Goal: Task Accomplishment & Management: Complete application form

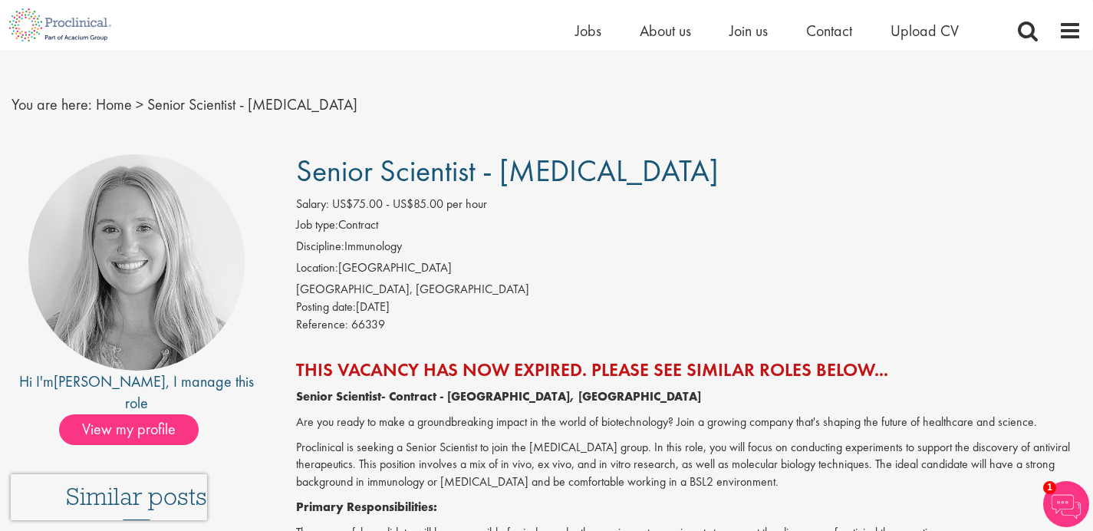
scroll to position [18, 0]
click at [756, 377] on h2 "This vacancy has now expired. Please see similar roles below..." at bounding box center [688, 369] width 785 height 20
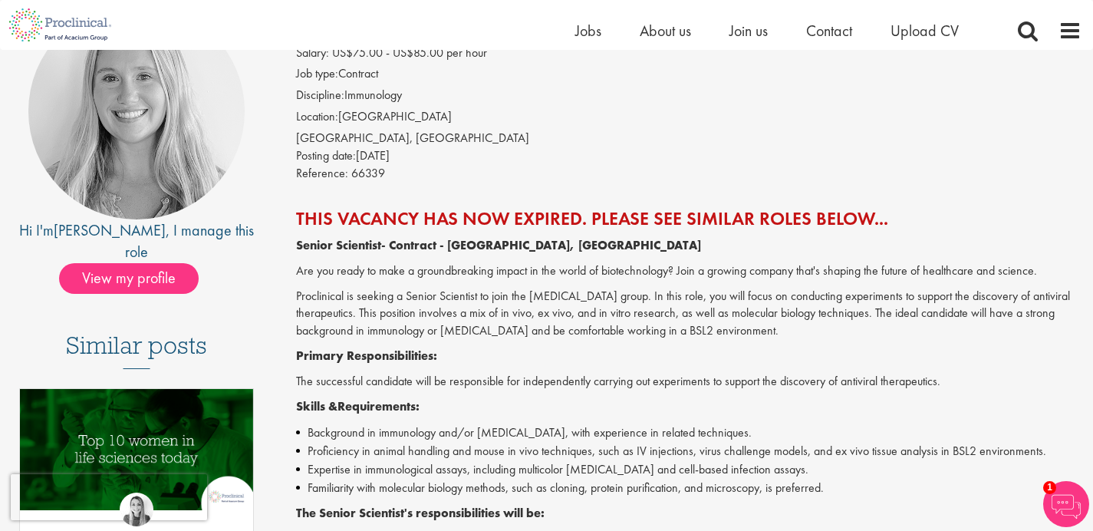
scroll to position [170, 0]
click at [716, 212] on h2 "This vacancy has now expired. Please see similar roles below..." at bounding box center [688, 218] width 785 height 20
click at [804, 226] on h2 "This vacancy has now expired. Please see similar roles below..." at bounding box center [688, 218] width 785 height 20
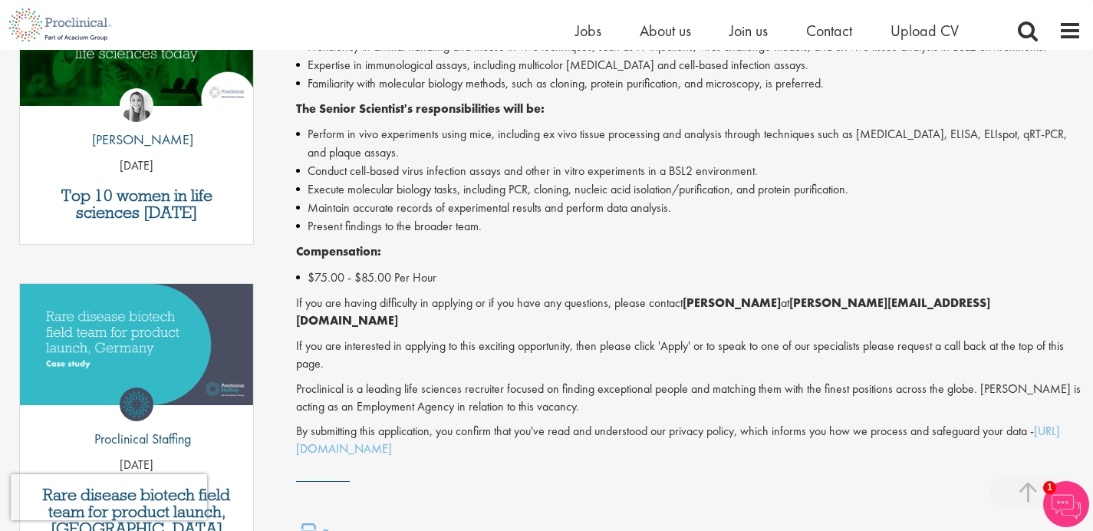
scroll to position [573, 0]
drag, startPoint x: 742, startPoint y: 301, endPoint x: 947, endPoint y: 308, distance: 204.9
click at [947, 308] on p "If you are having difficulty in applying or if you have any questions, please c…" at bounding box center [688, 312] width 785 height 35
copy p "[PERSON_NAME] at [PERSON_NAME][EMAIL_ADDRESS][DOMAIN_NAME]"
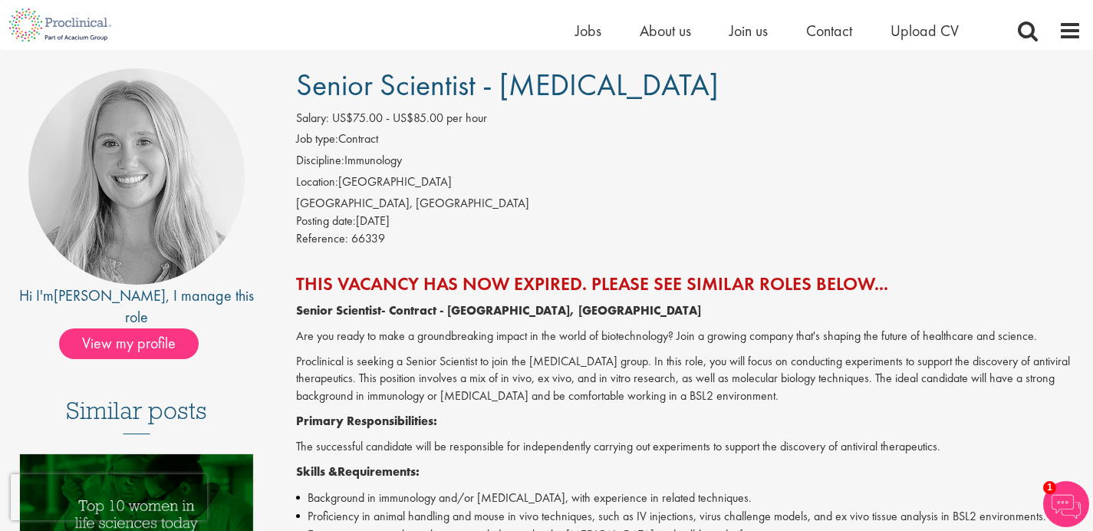
scroll to position [103, 0]
click at [714, 90] on h1 "Senior Scientist - [MEDICAL_DATA]" at bounding box center [688, 86] width 785 height 34
click at [709, 89] on span "Senior Scientist - [MEDICAL_DATA]" at bounding box center [507, 85] width 423 height 39
drag, startPoint x: 709, startPoint y: 89, endPoint x: 361, endPoint y: 81, distance: 347.6
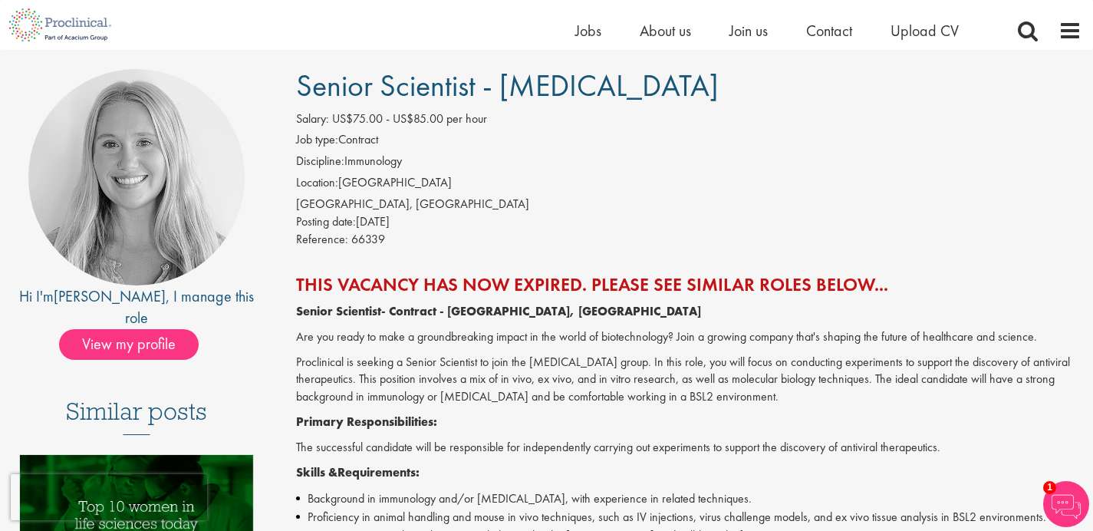
copy div "Hi I'm [PERSON_NAME] , I manage this role View my profile Similar posts Top 10 …"
click at [445, 84] on span "Senior Scientist - [MEDICAL_DATA]" at bounding box center [507, 85] width 423 height 39
drag, startPoint x: 301, startPoint y: 85, endPoint x: 711, endPoint y: 91, distance: 410.4
click at [711, 91] on span "Senior Scientist - [MEDICAL_DATA]" at bounding box center [507, 85] width 423 height 39
copy span "Senior Scientist - [MEDICAL_DATA]"
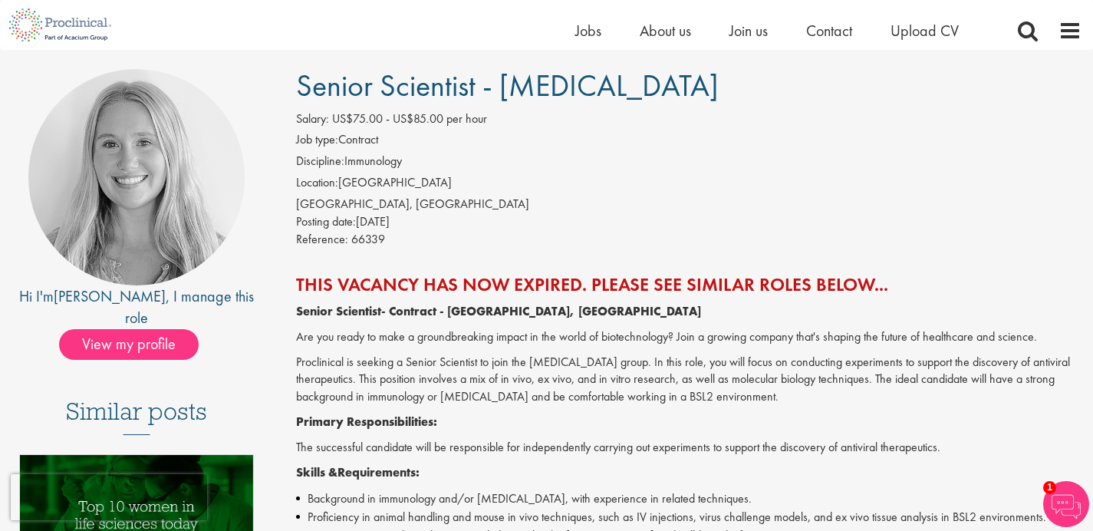
click at [300, 234] on label "Reference:" at bounding box center [322, 240] width 52 height 18
click at [298, 235] on label "Reference:" at bounding box center [322, 240] width 52 height 18
copy div "Reference: 66339"
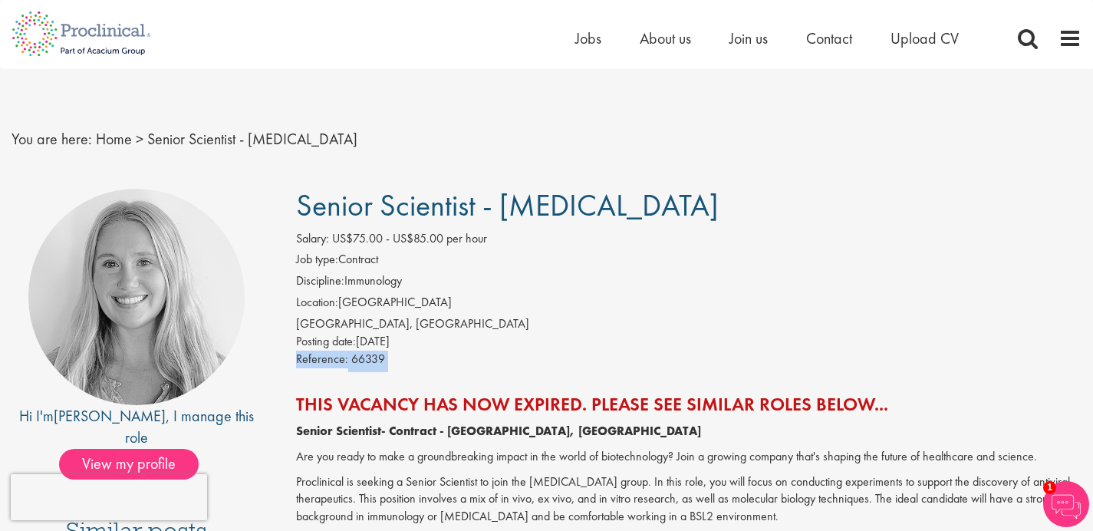
scroll to position [3, 0]
drag, startPoint x: 295, startPoint y: 321, endPoint x: 346, endPoint y: 328, distance: 51.8
click at [346, 328] on div "Salary: US$75.00 - US$85.00 per hour Job type: Contract Discipline: Immunology …" at bounding box center [689, 300] width 808 height 142
copy div "[GEOGRAPHIC_DATA],"
click at [557, 297] on li "Location: [GEOGRAPHIC_DATA]" at bounding box center [688, 303] width 785 height 21
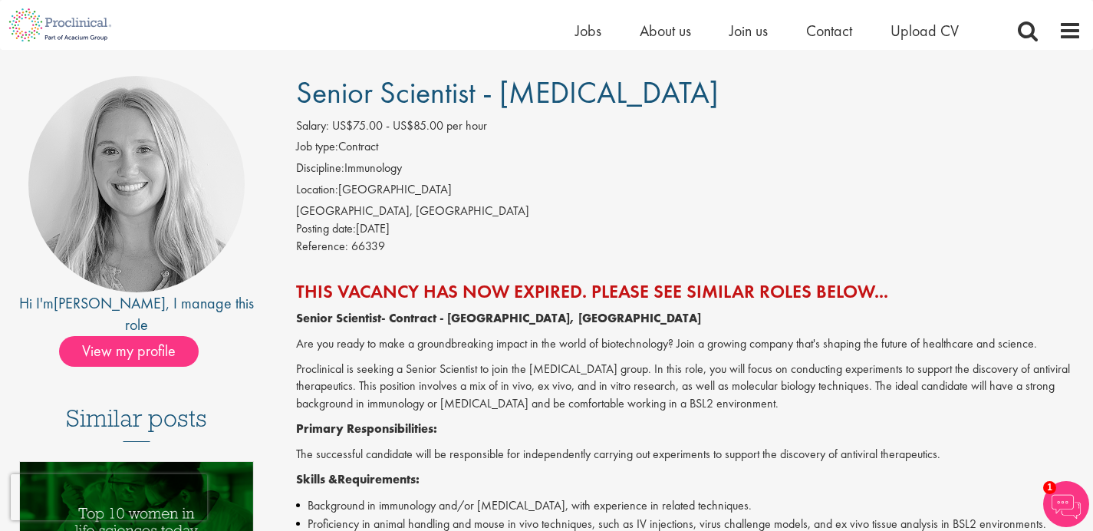
scroll to position [97, 0]
click at [925, 35] on span "Upload CV" at bounding box center [925, 31] width 68 height 20
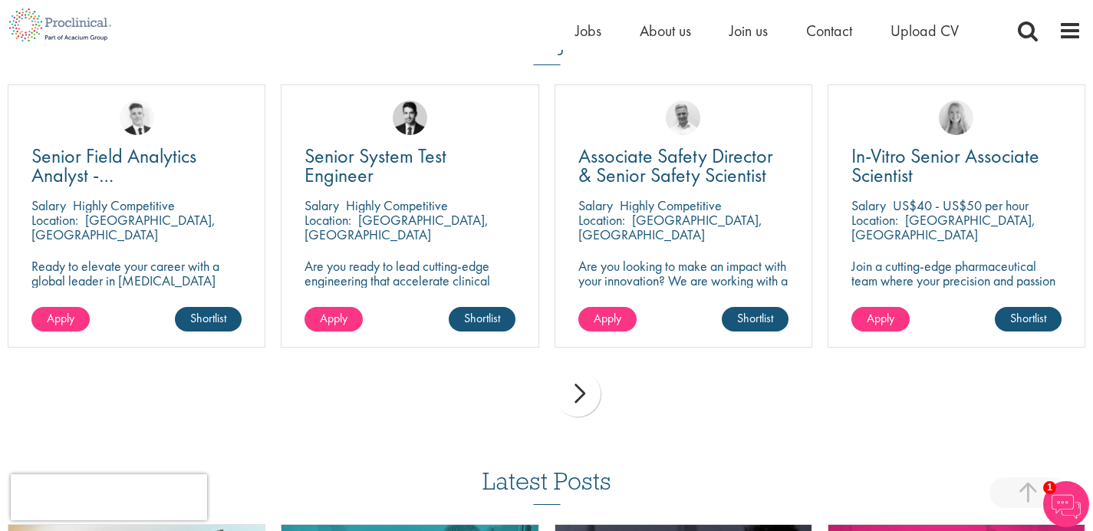
scroll to position [1085, 0]
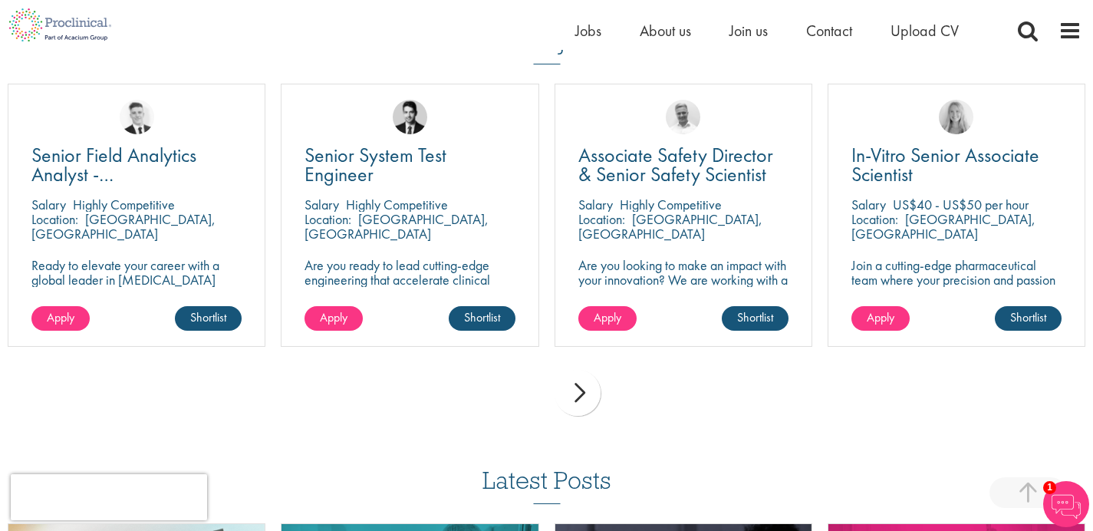
click at [584, 394] on div "next" at bounding box center [578, 393] width 46 height 46
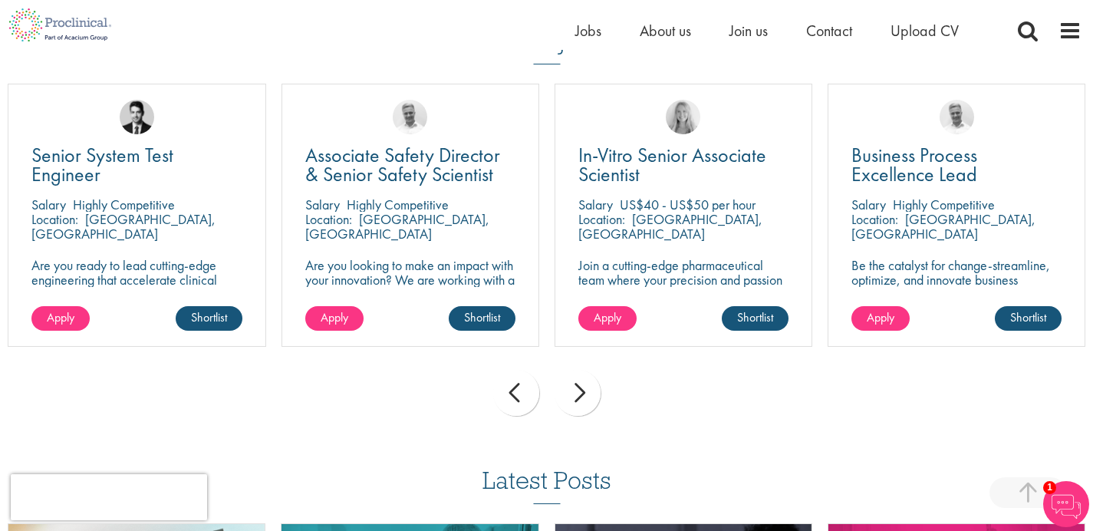
click at [584, 395] on div "next" at bounding box center [578, 393] width 46 height 46
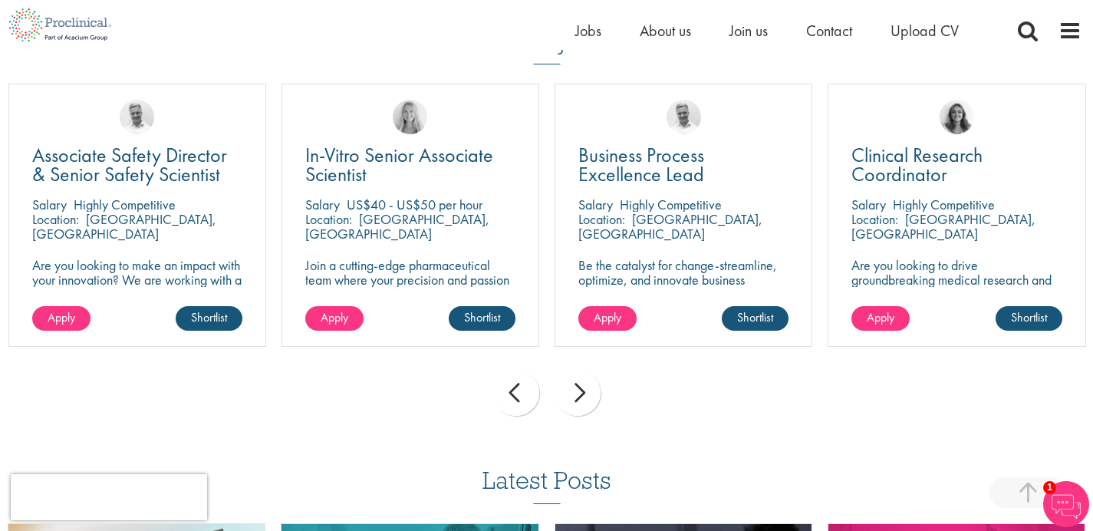
click at [584, 394] on div "next" at bounding box center [578, 393] width 46 height 46
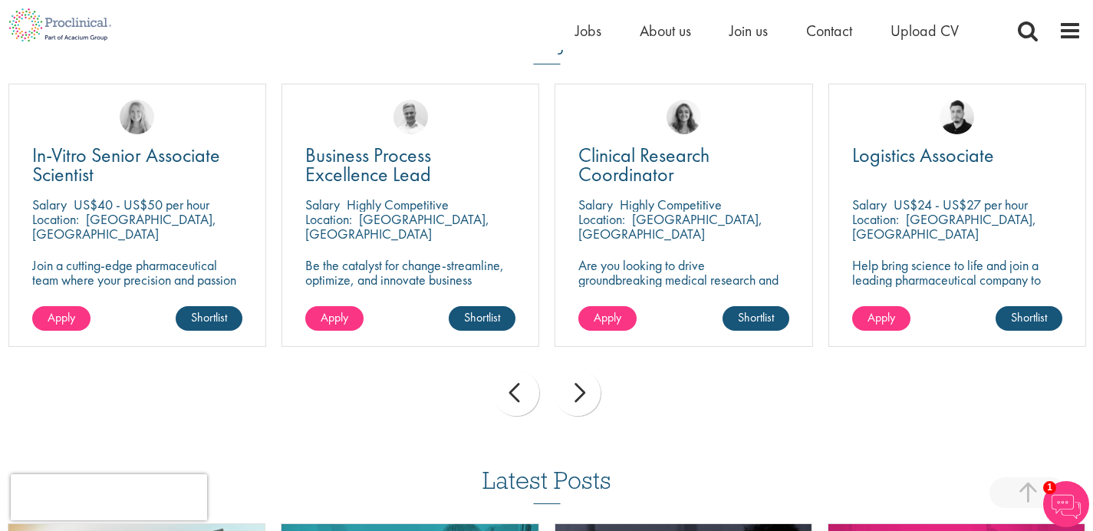
click at [584, 394] on div "next" at bounding box center [578, 393] width 46 height 46
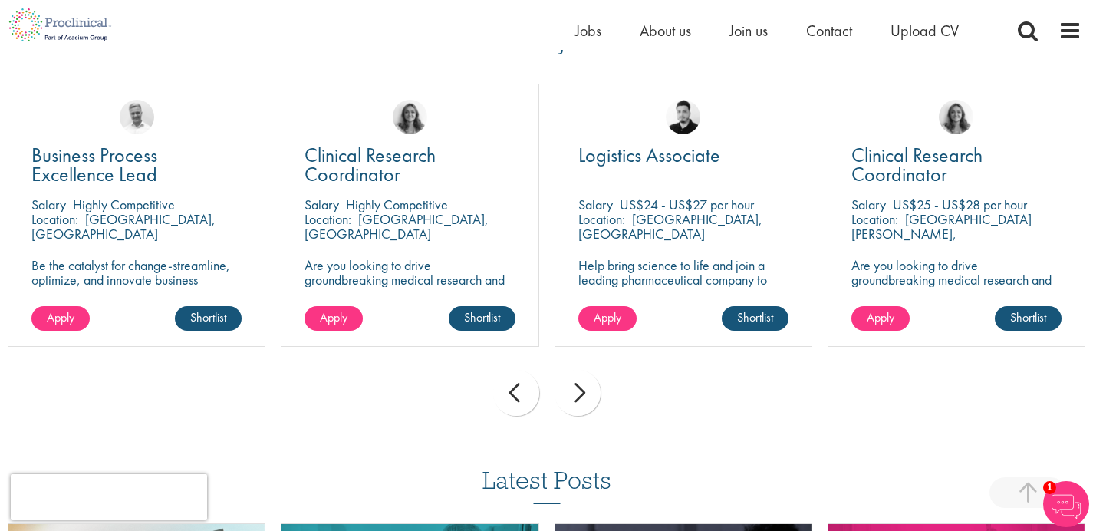
click at [584, 394] on div "next" at bounding box center [578, 393] width 46 height 46
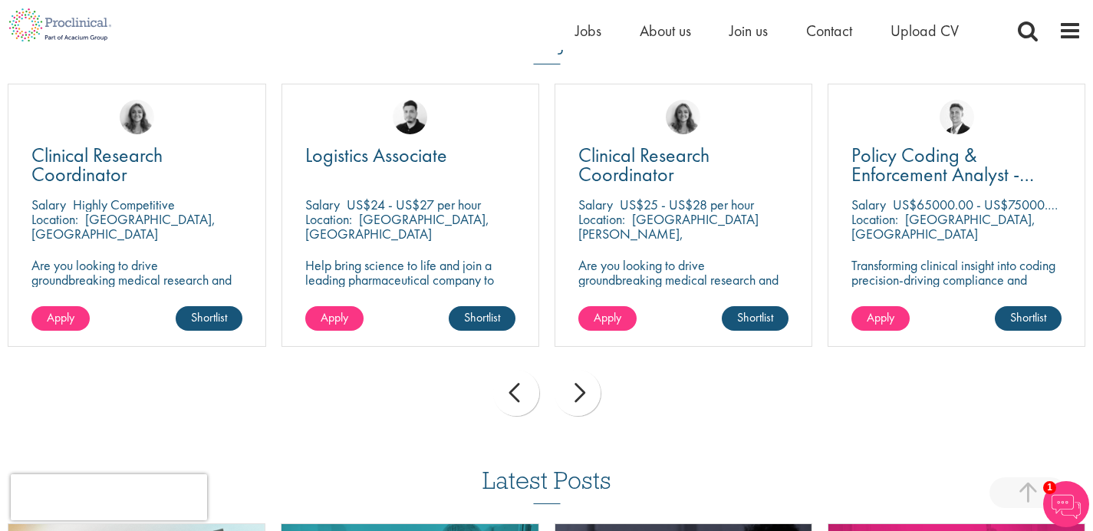
click at [584, 394] on div "next" at bounding box center [578, 393] width 46 height 46
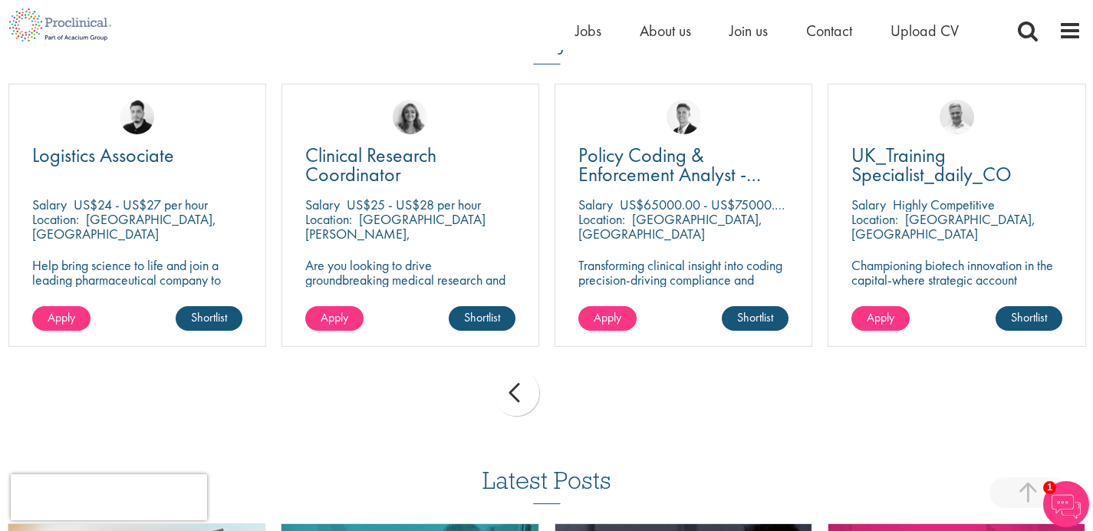
click at [584, 394] on div "prev next" at bounding box center [546, 395] width 1093 height 67
click at [508, 390] on div "prev" at bounding box center [516, 393] width 46 height 46
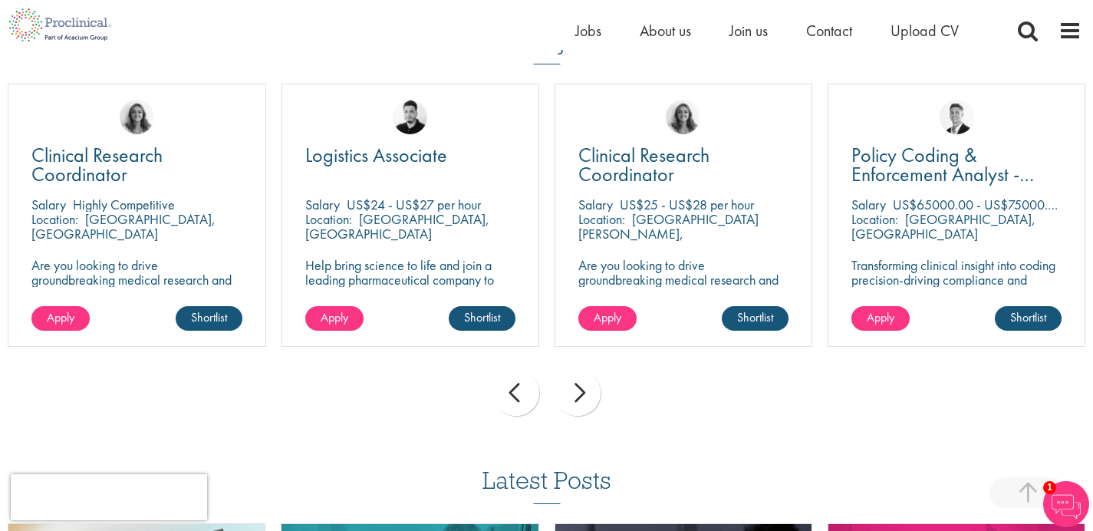
click at [508, 390] on div "prev" at bounding box center [516, 393] width 46 height 46
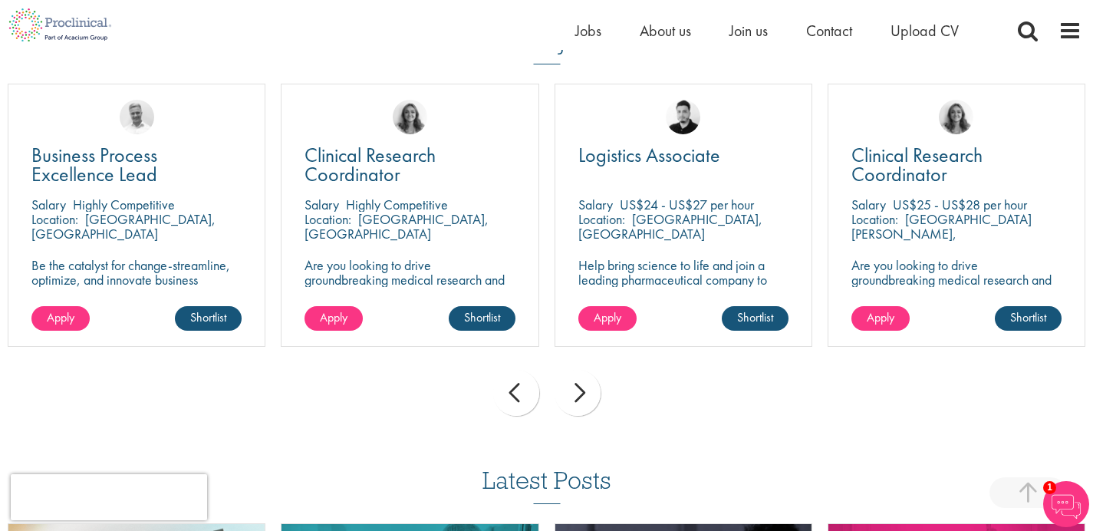
click at [508, 390] on div "prev" at bounding box center [516, 393] width 46 height 46
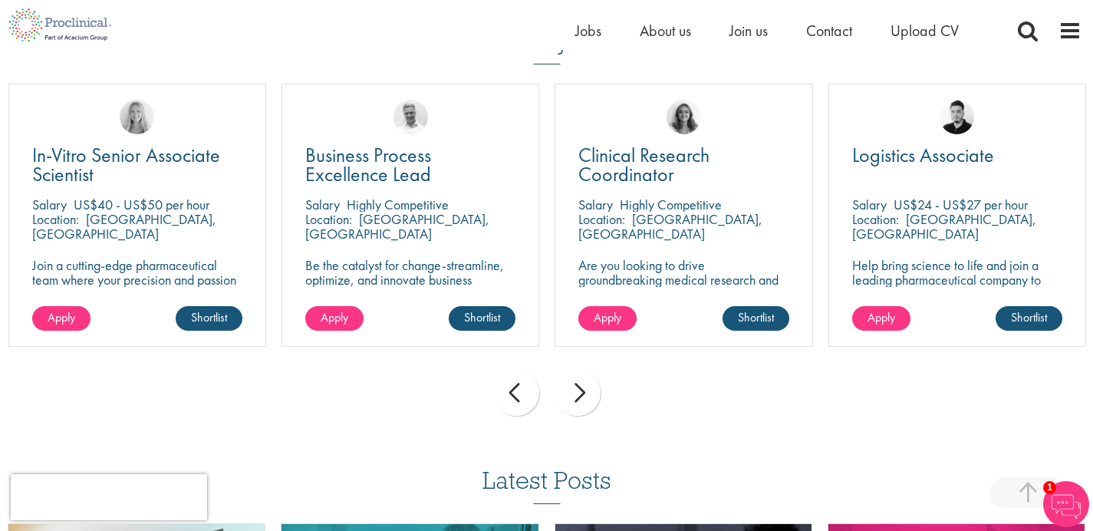
click at [508, 390] on div "prev" at bounding box center [516, 393] width 46 height 46
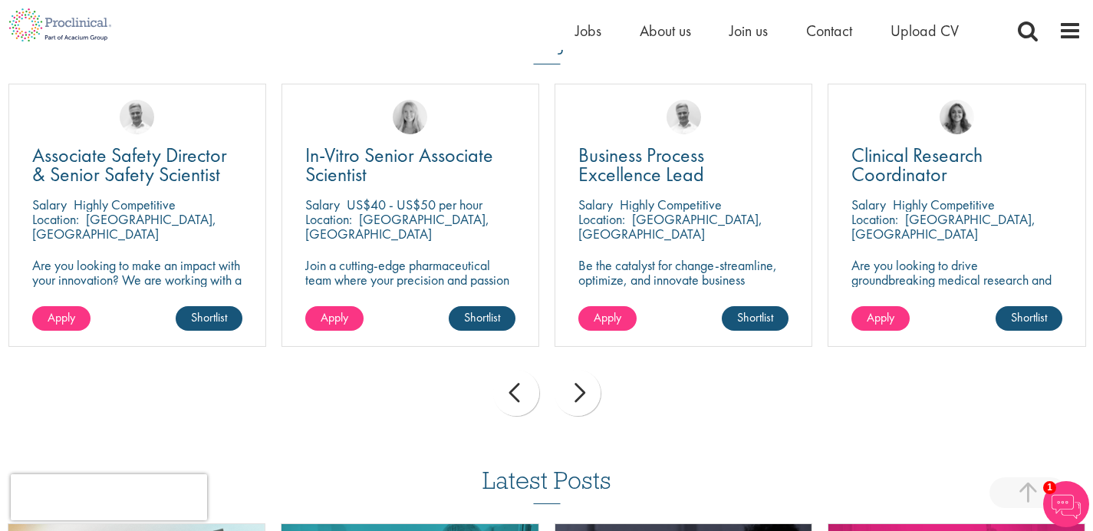
click at [508, 390] on div "prev" at bounding box center [516, 393] width 46 height 46
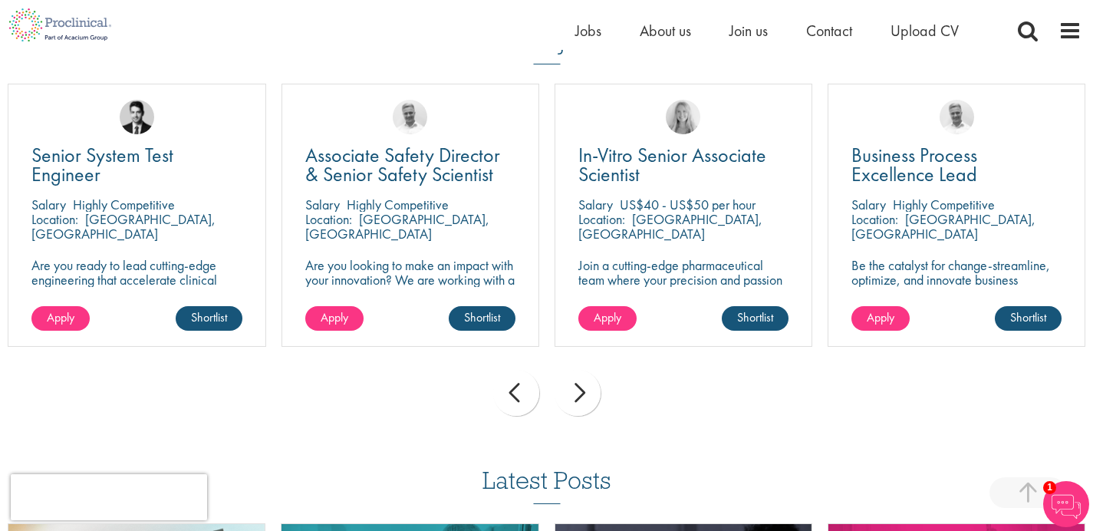
click at [508, 390] on div "prev" at bounding box center [516, 393] width 46 height 46
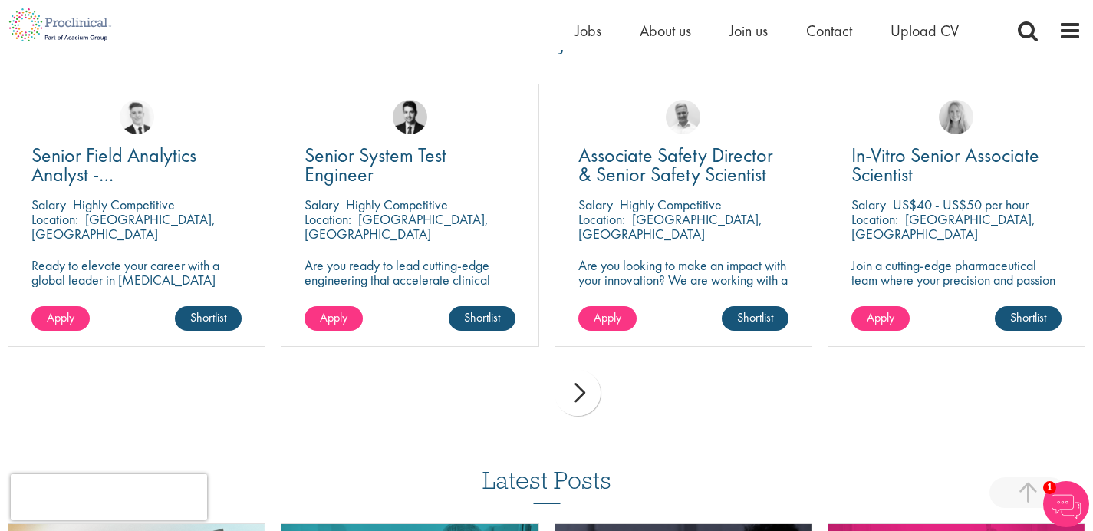
click at [508, 390] on div "prev next" at bounding box center [546, 395] width 1093 height 67
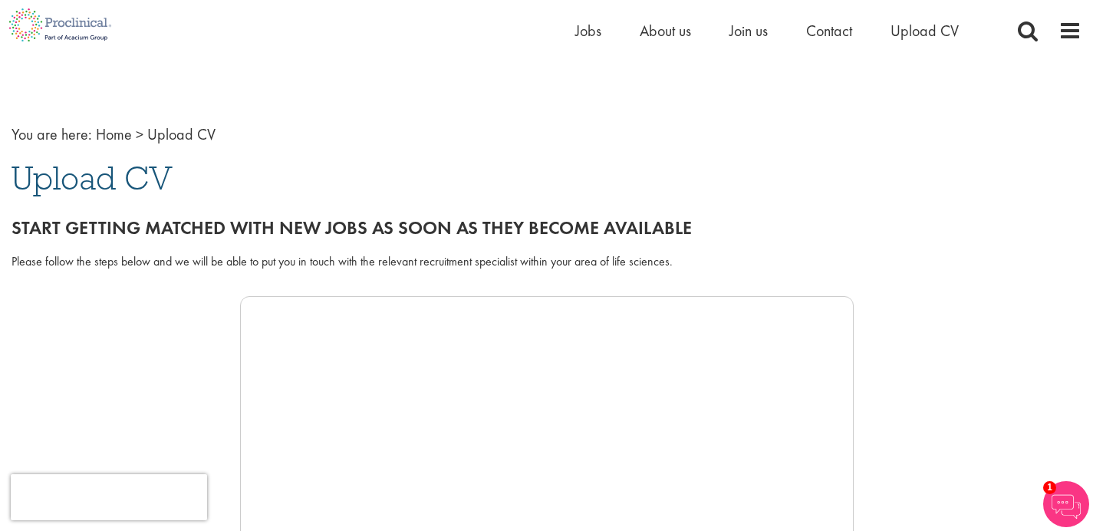
scroll to position [16, 0]
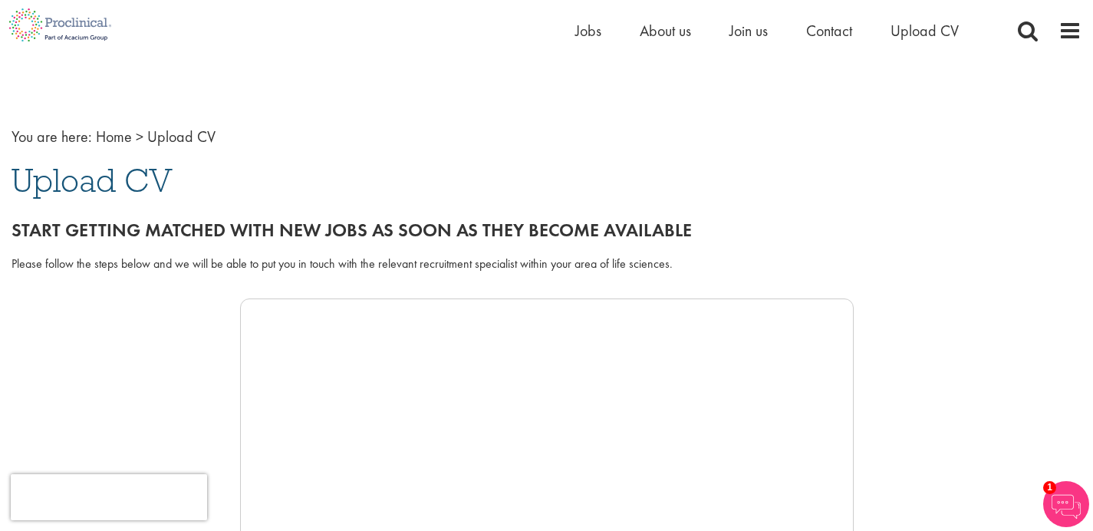
click at [312, 226] on h2 "Start getting matched with new jobs as soon as they become available" at bounding box center [547, 230] width 1070 height 20
click at [176, 137] on span "Upload CV" at bounding box center [181, 137] width 68 height 20
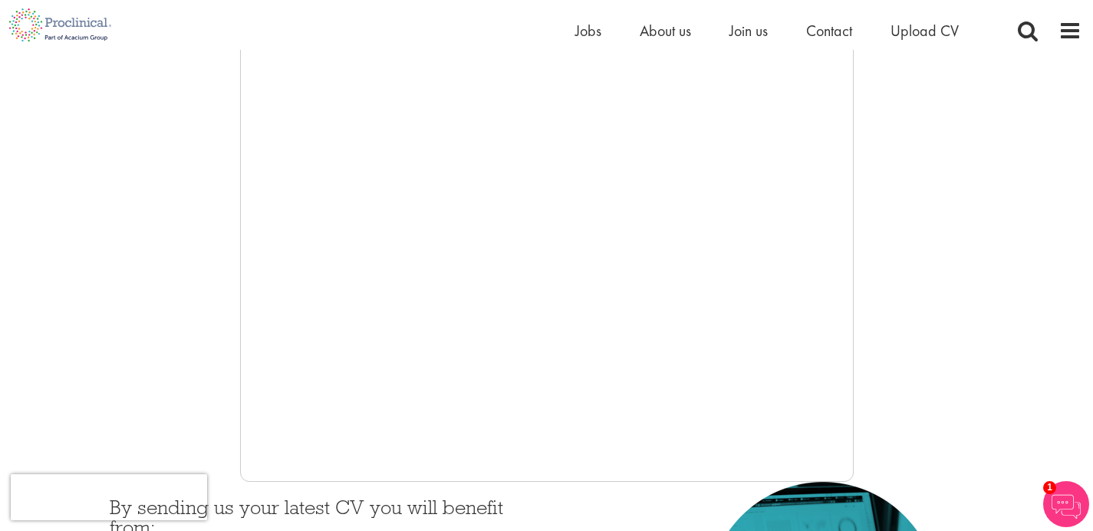
scroll to position [334, 0]
